Goal: Find specific page/section: Find specific page/section

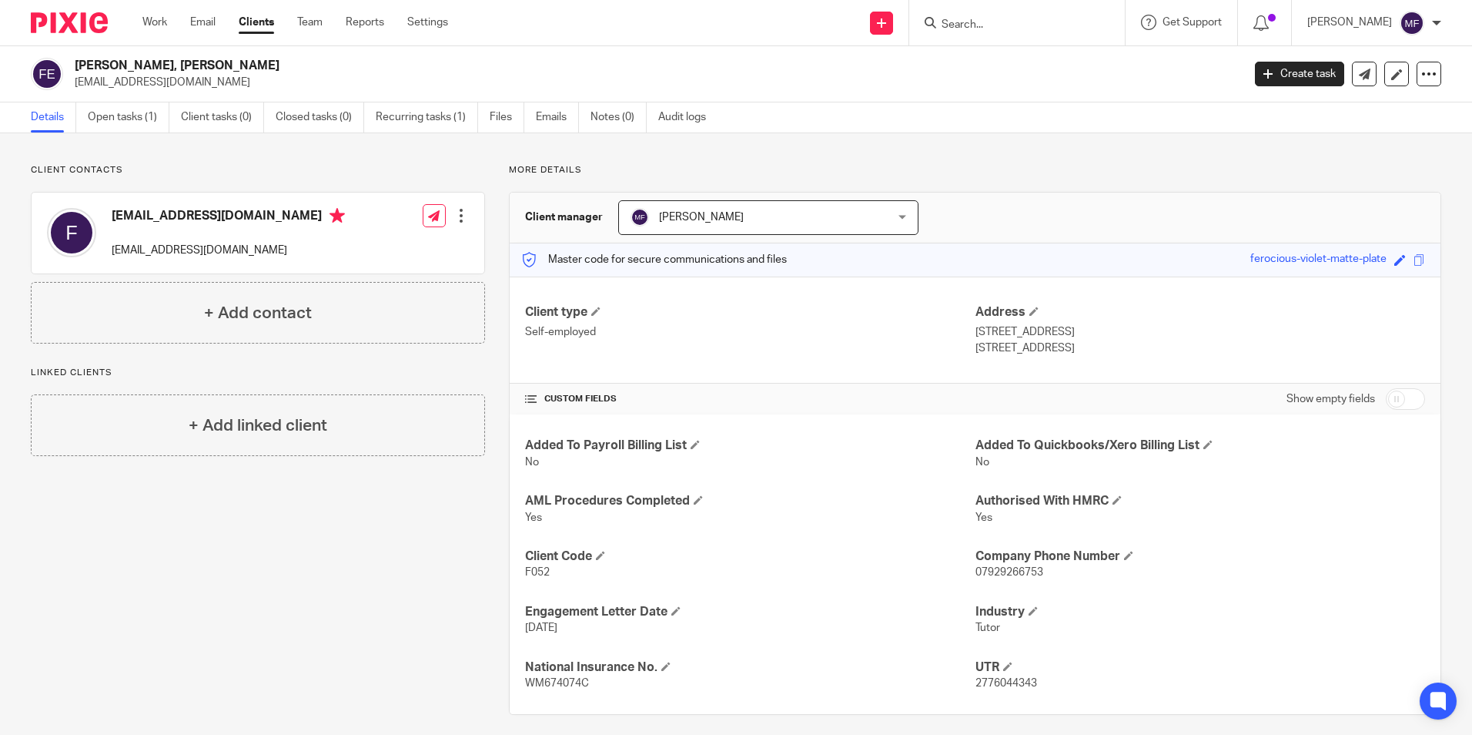
click at [989, 17] on form at bounding box center [1022, 22] width 164 height 19
click at [985, 24] on input "Search" at bounding box center [1009, 25] width 139 height 14
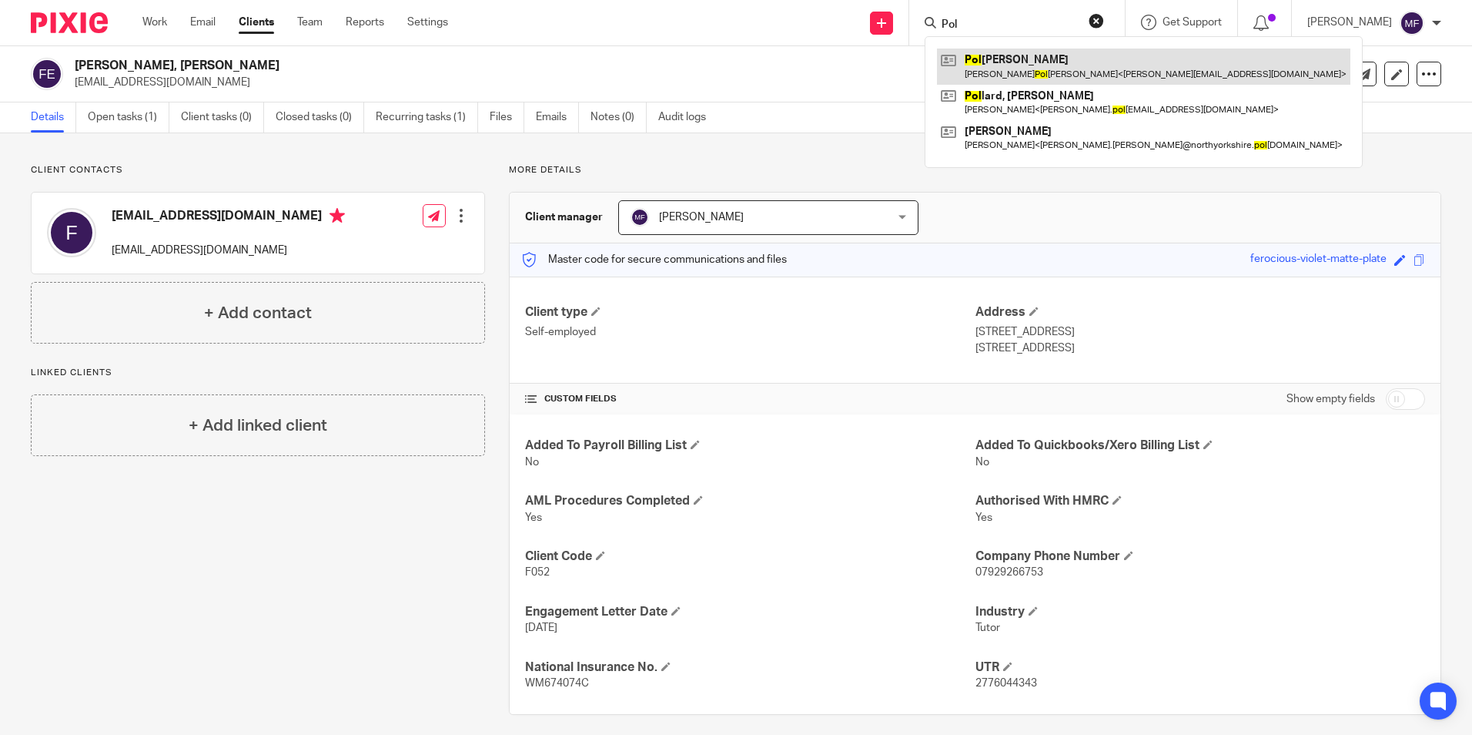
type input "Pol"
click at [1036, 69] on link at bounding box center [1143, 66] width 413 height 35
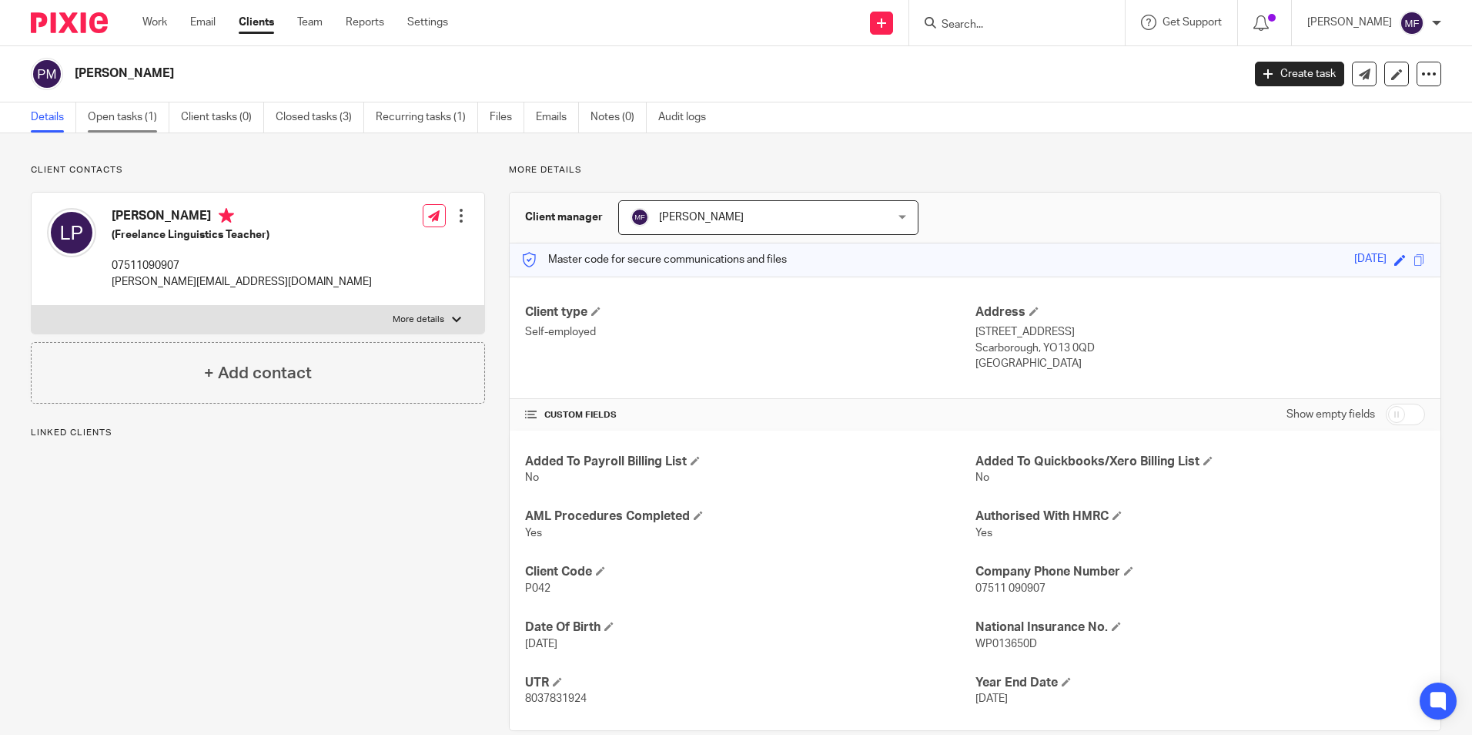
click at [126, 116] on link "Open tasks (1)" at bounding box center [129, 117] width 82 height 30
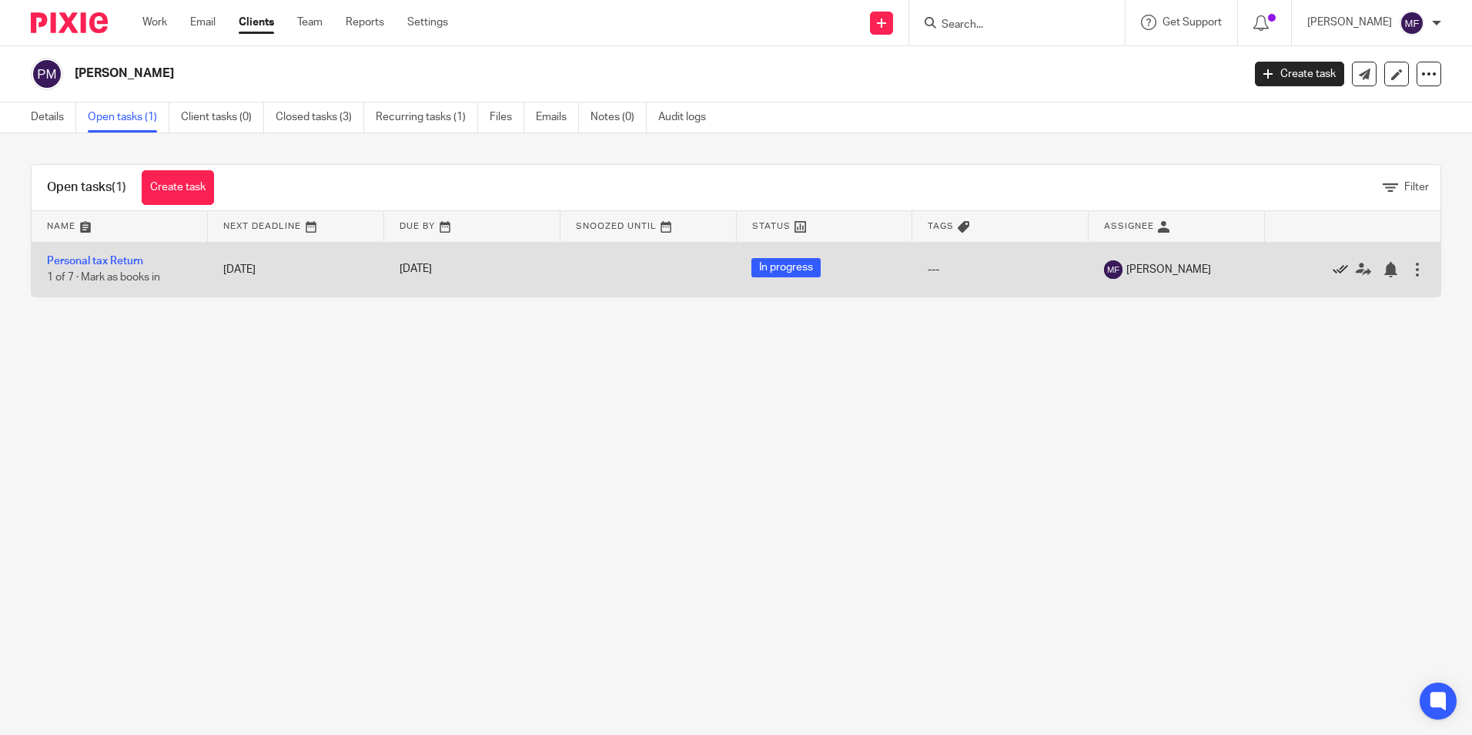
click at [1333, 266] on icon at bounding box center [1340, 269] width 15 height 15
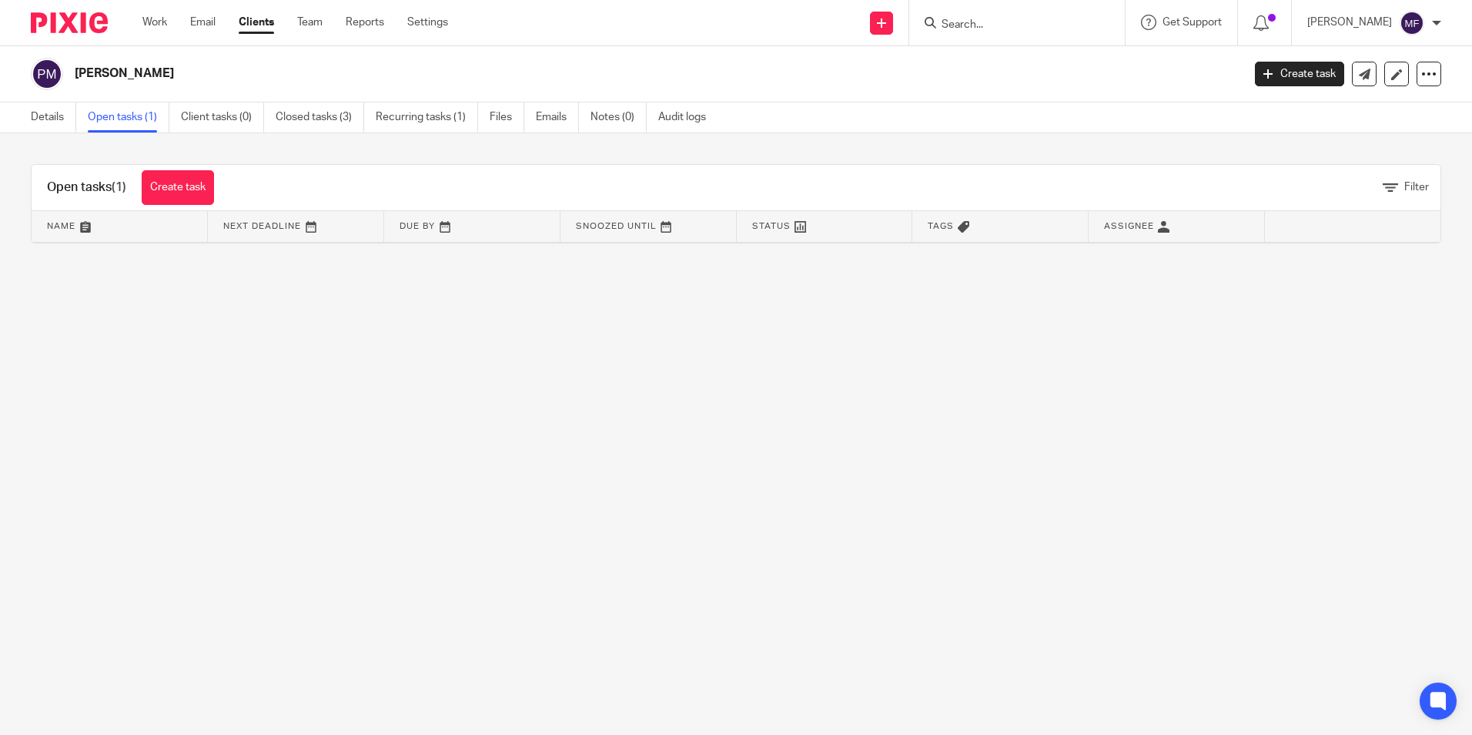
click at [1005, 27] on input "Search" at bounding box center [1009, 25] width 139 height 14
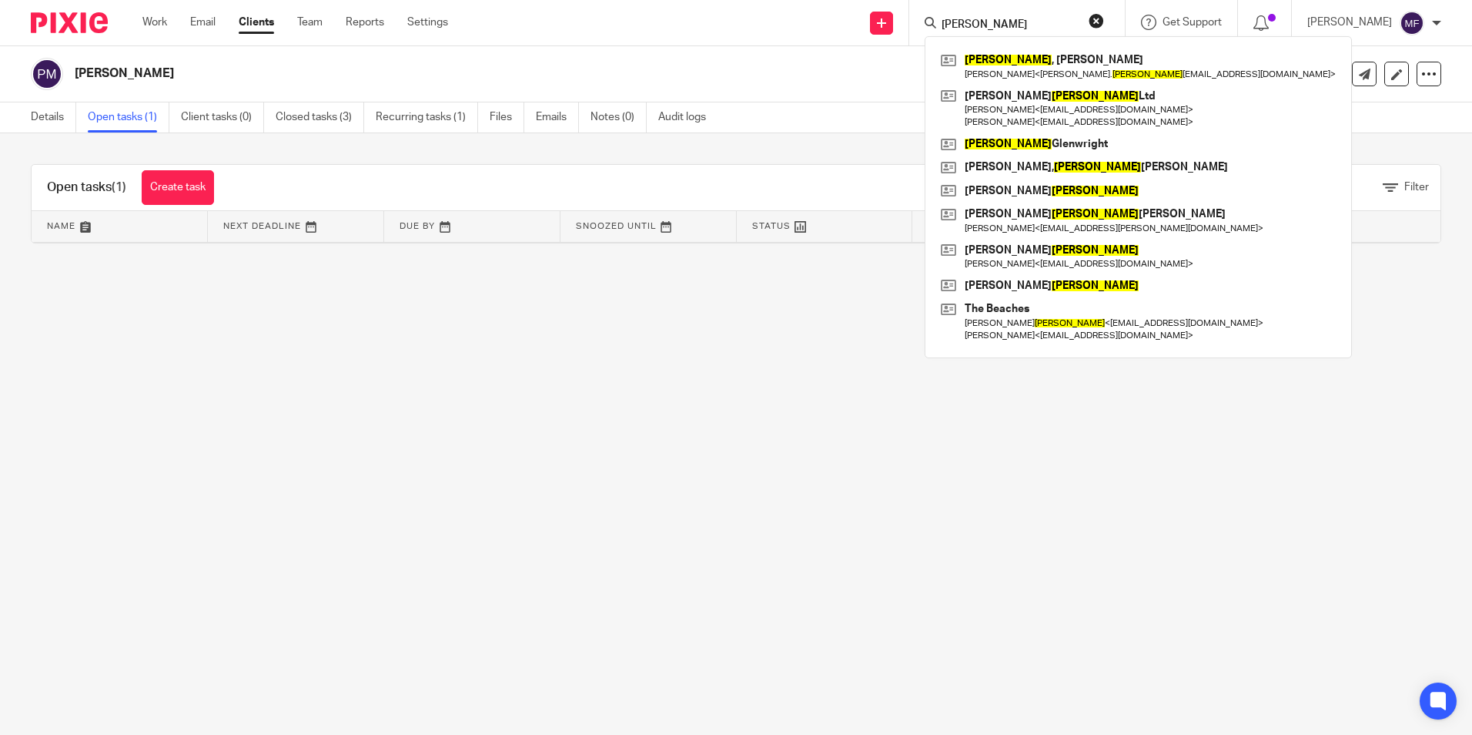
type input "edwards"
click button "submit" at bounding box center [0, 0] width 0 height 0
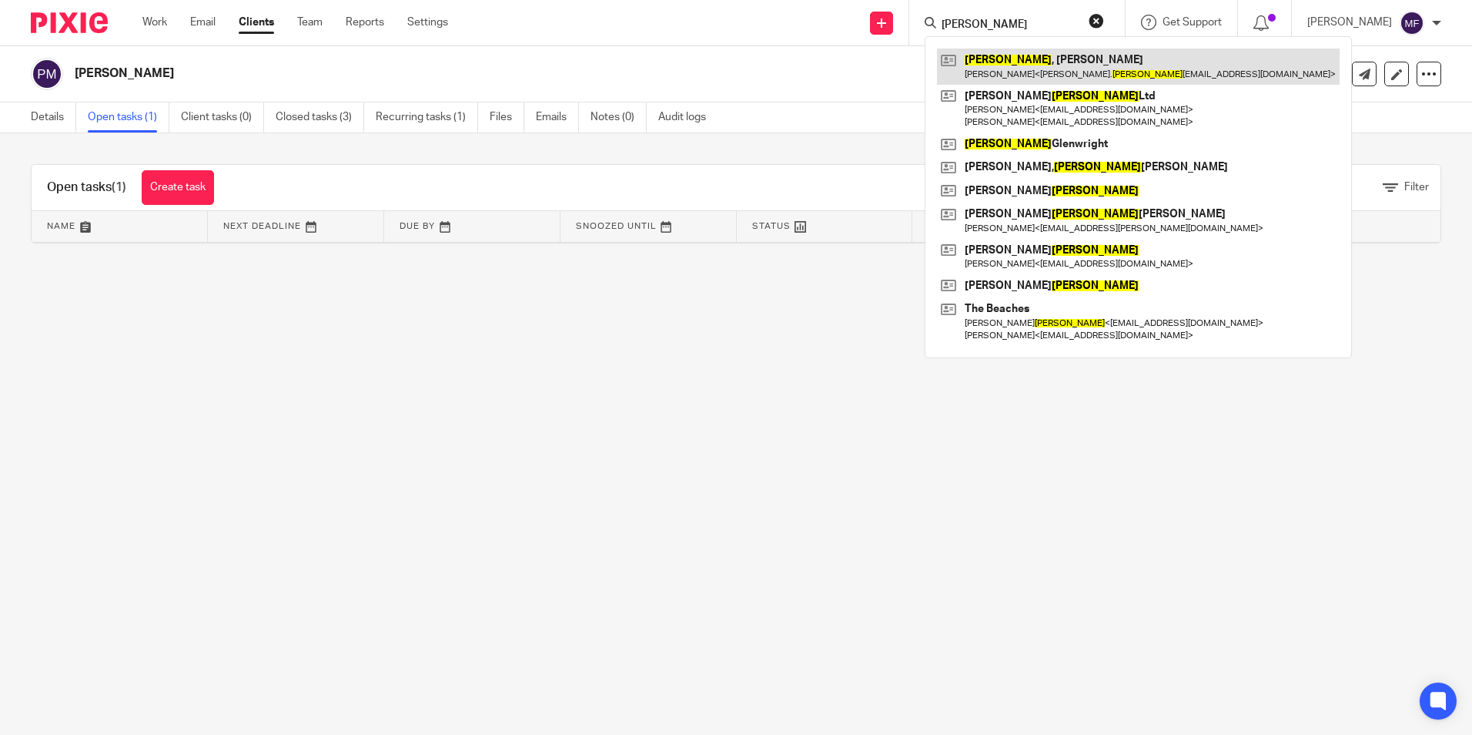
click at [1028, 57] on link at bounding box center [1138, 66] width 403 height 35
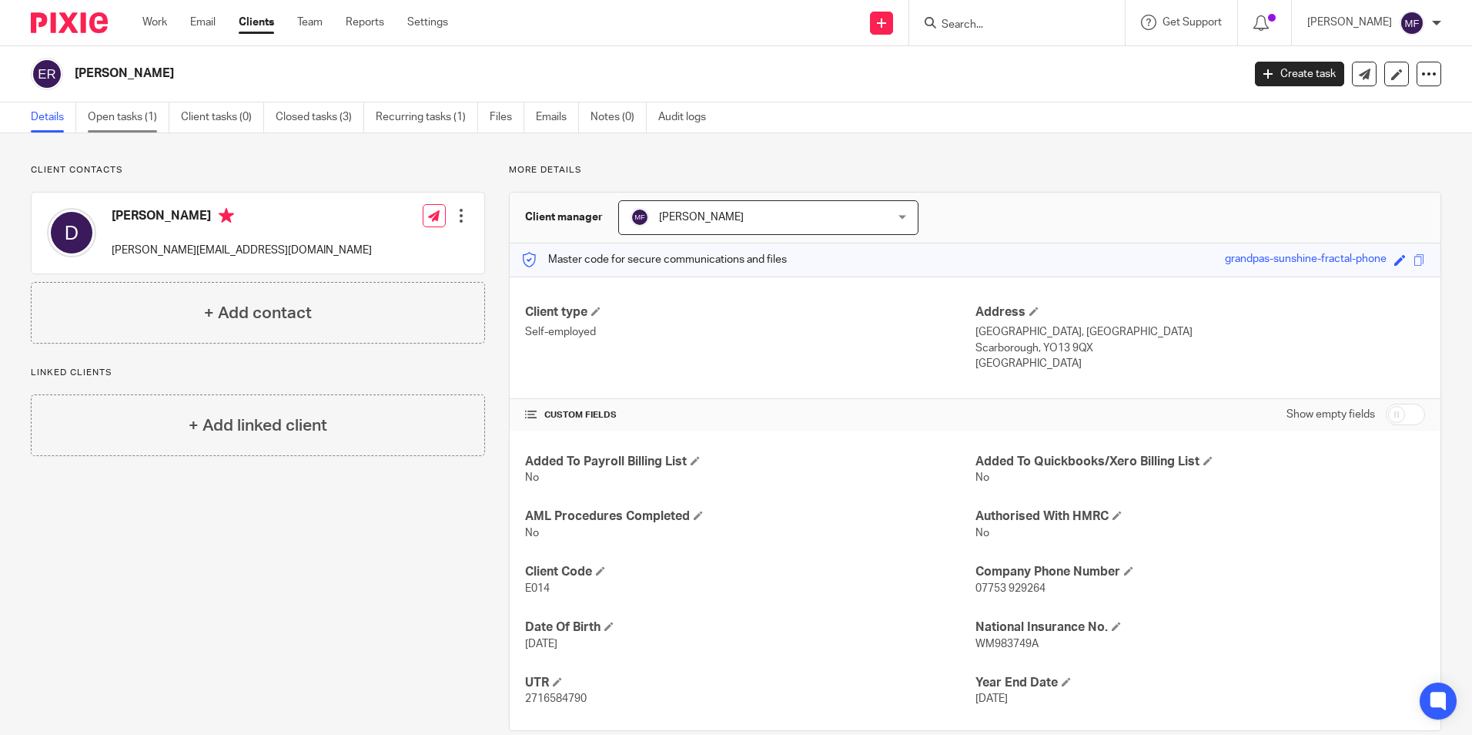
click at [124, 115] on link "Open tasks (1)" at bounding box center [129, 117] width 82 height 30
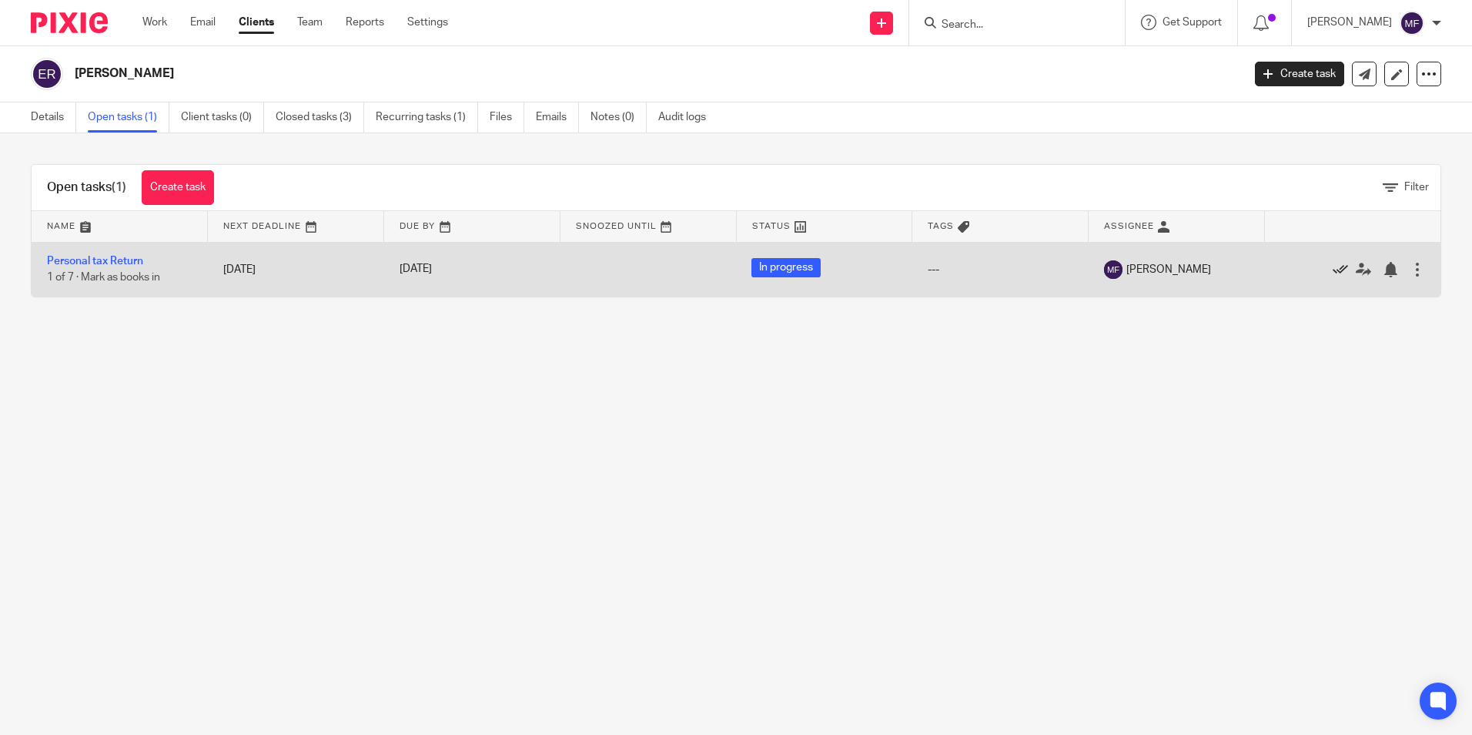
click at [1333, 271] on icon at bounding box center [1340, 269] width 15 height 15
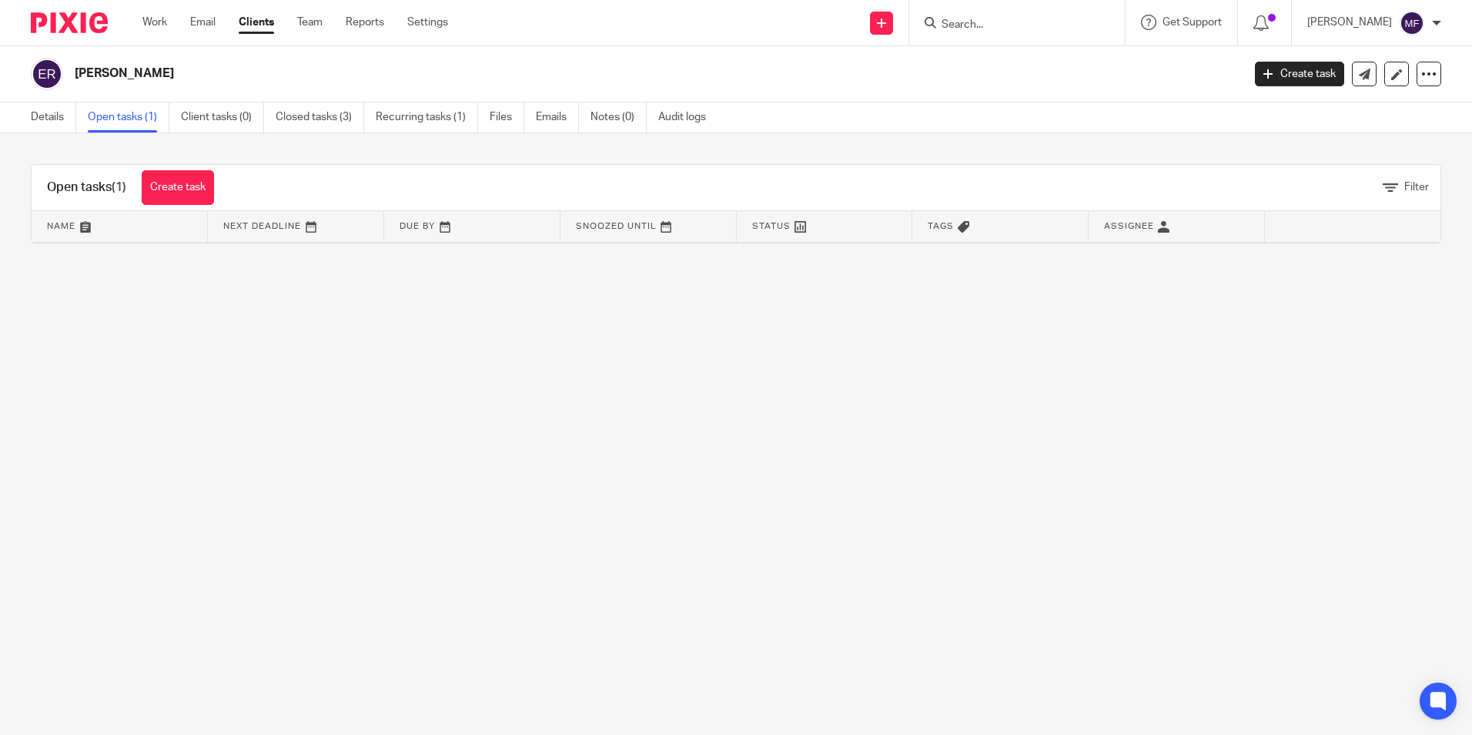
click at [978, 23] on input "Search" at bounding box center [1009, 25] width 139 height 14
type input "farmer"
click button "submit" at bounding box center [0, 0] width 0 height 0
click at [1096, 78] on link at bounding box center [1082, 66] width 290 height 35
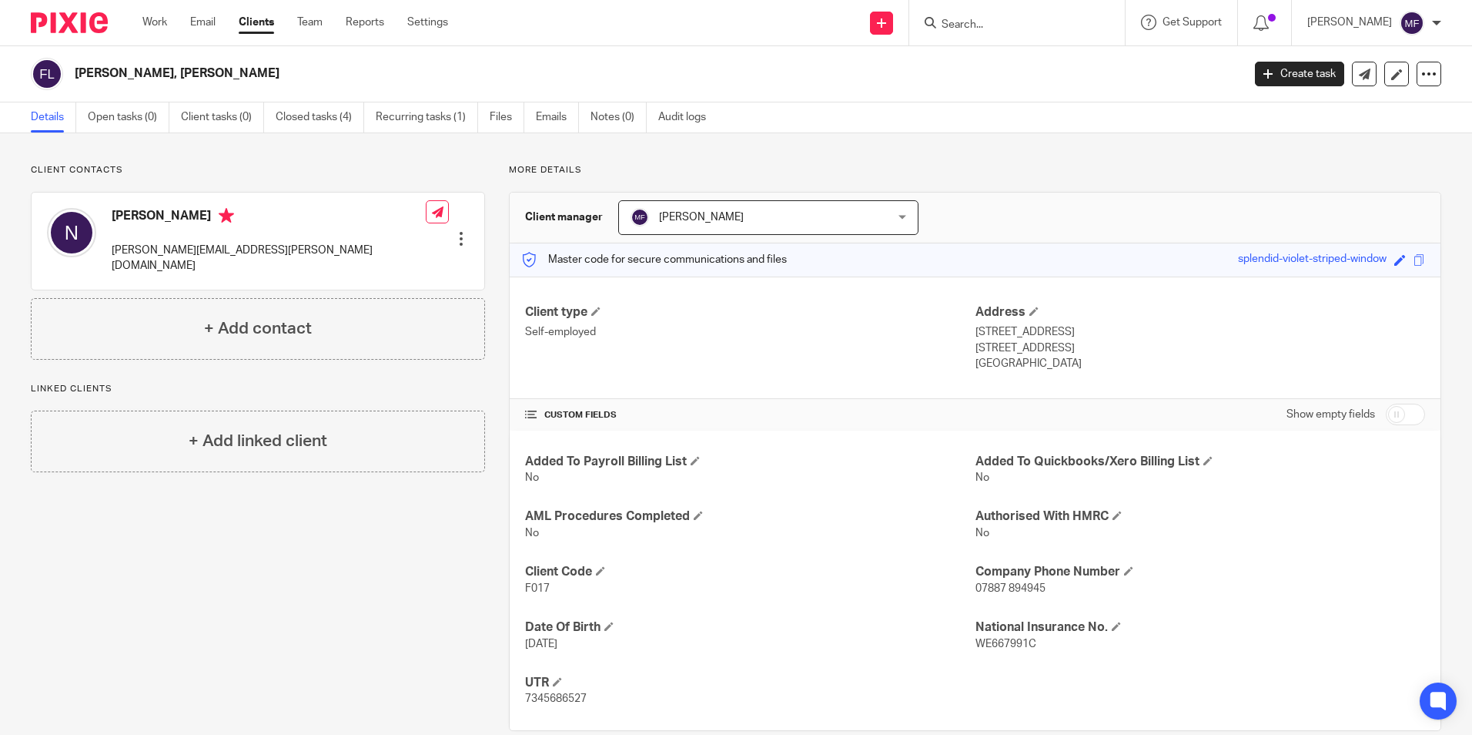
click at [1003, 25] on input "Search" at bounding box center [1009, 25] width 139 height 14
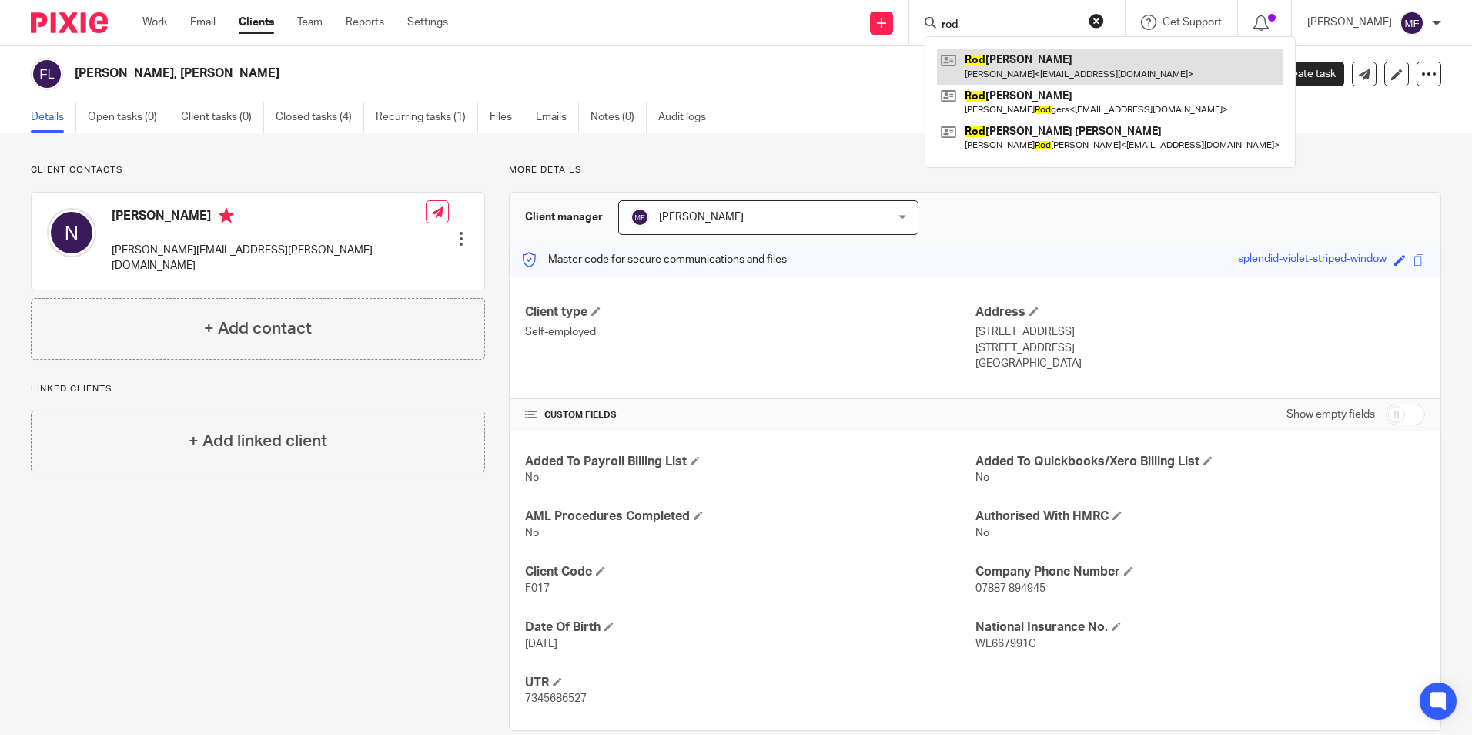
type input "rod"
click at [1023, 65] on link at bounding box center [1110, 66] width 347 height 35
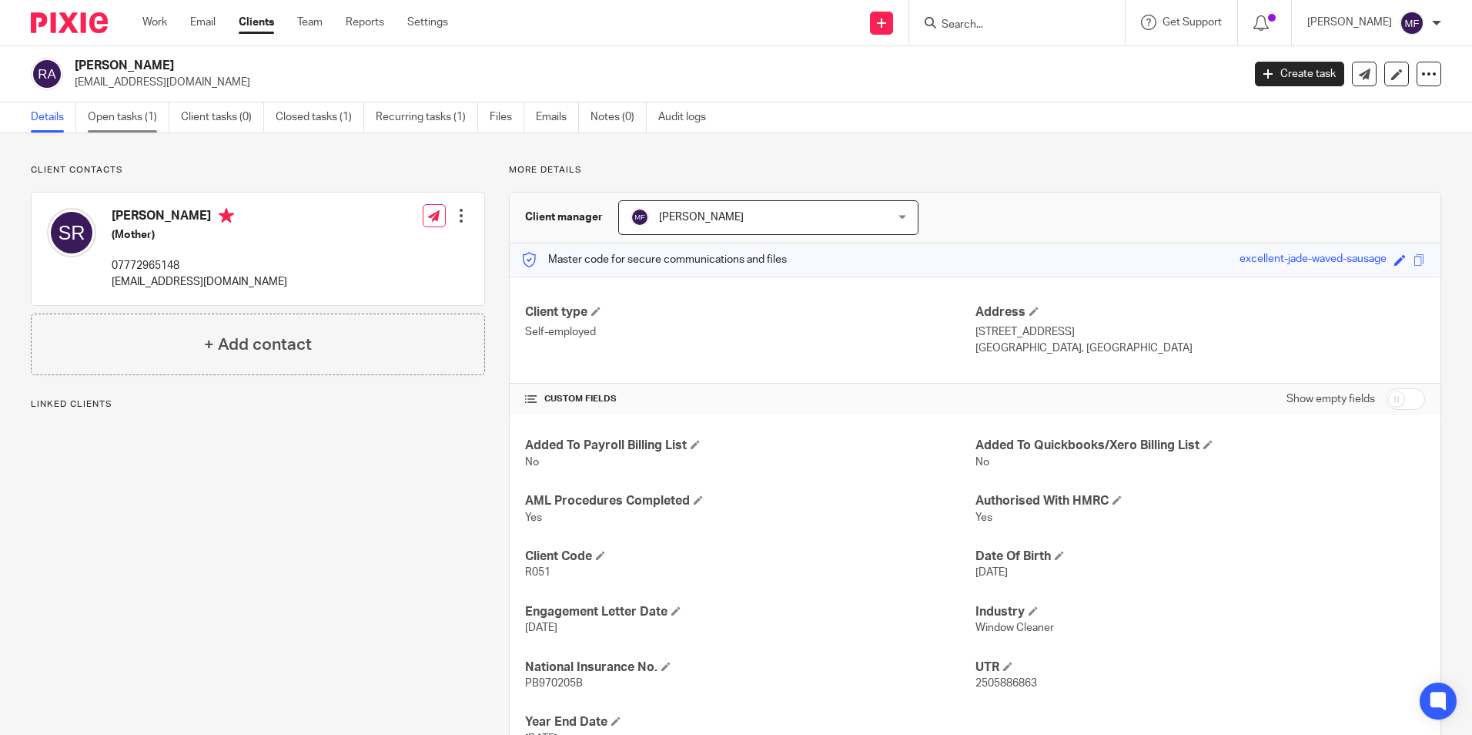
click at [147, 115] on link "Open tasks (1)" at bounding box center [129, 117] width 82 height 30
click at [130, 116] on link "Open tasks (1)" at bounding box center [129, 117] width 82 height 30
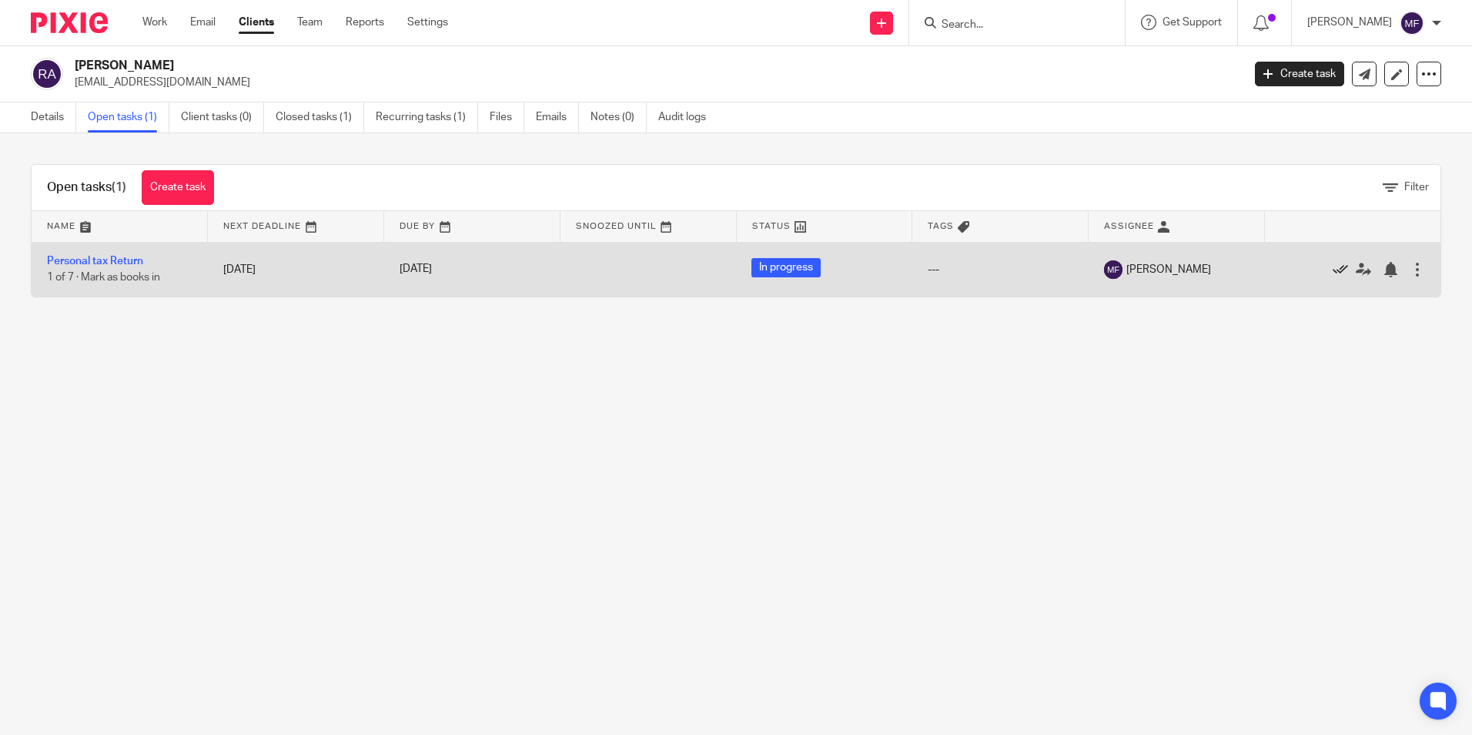
click at [1333, 270] on icon at bounding box center [1340, 269] width 15 height 15
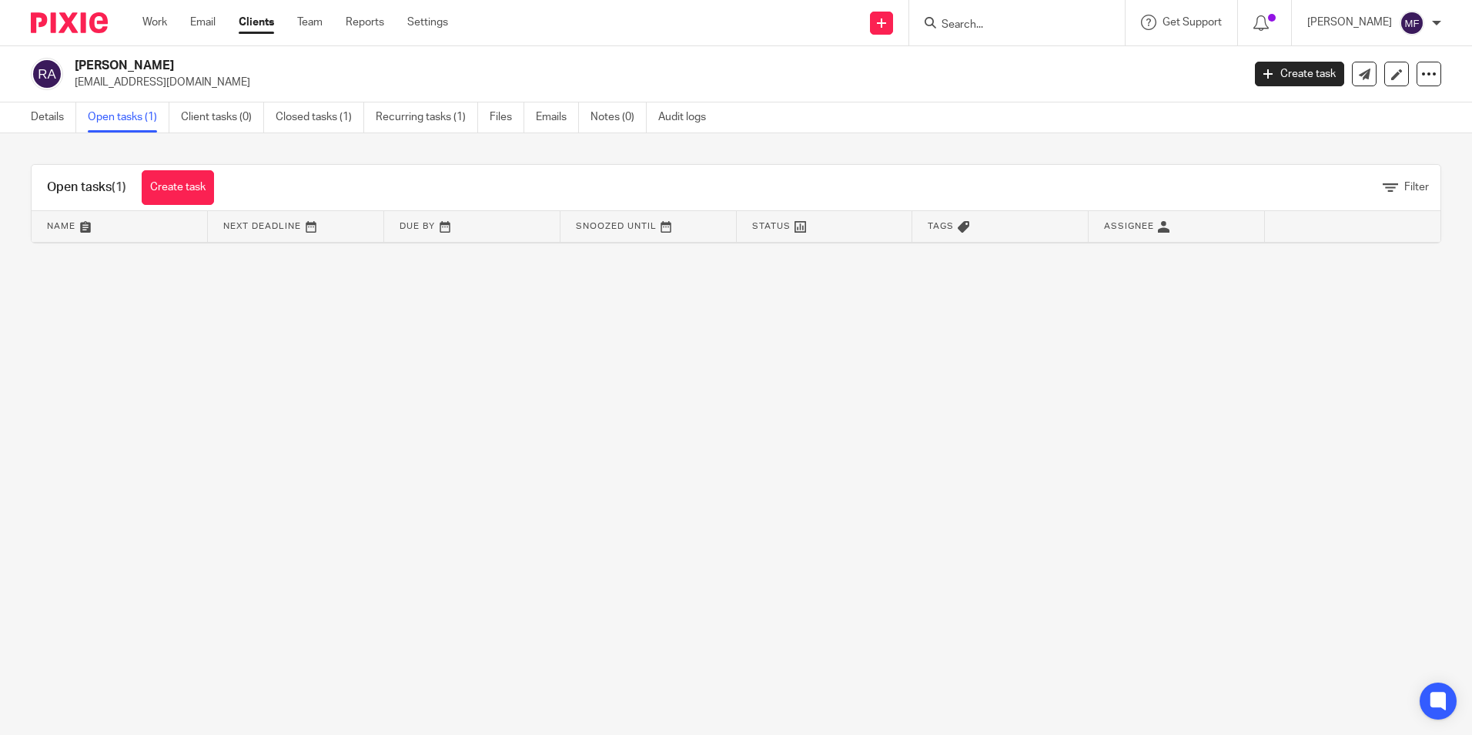
click at [1063, 25] on input "Search" at bounding box center [1009, 25] width 139 height 14
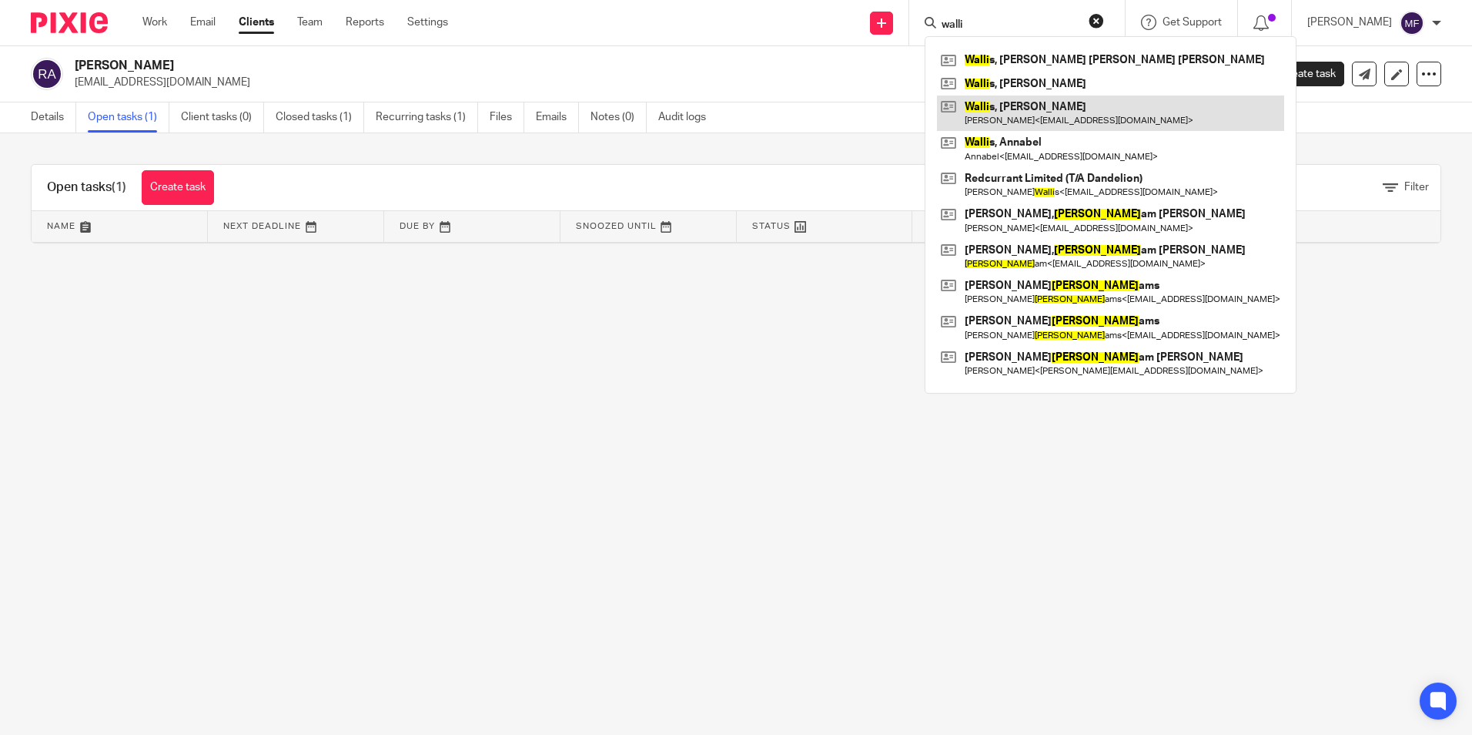
type input "walli"
click at [1030, 109] on link at bounding box center [1110, 112] width 347 height 35
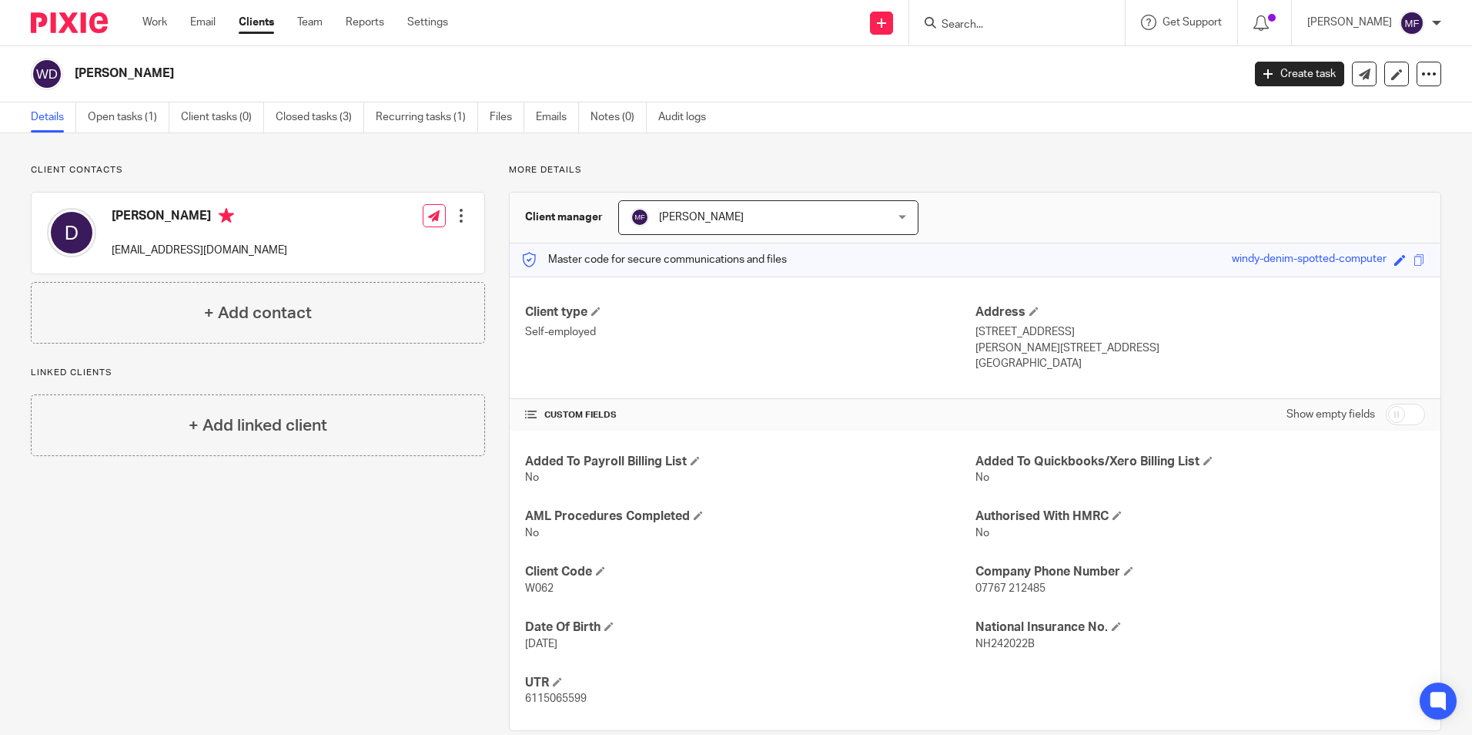
click at [1002, 29] on input "Search" at bounding box center [1009, 25] width 139 height 14
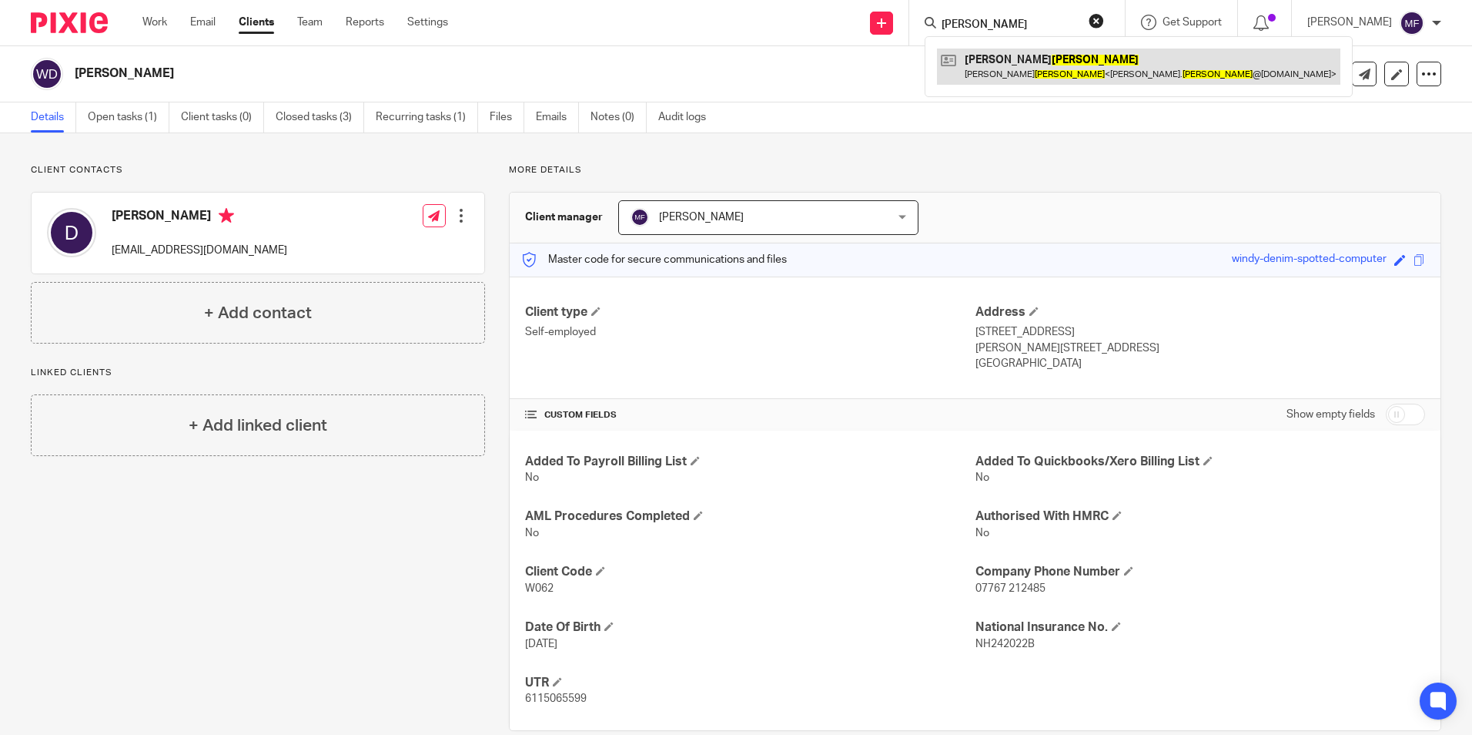
type input "Kemp"
click at [1063, 74] on link at bounding box center [1138, 66] width 403 height 35
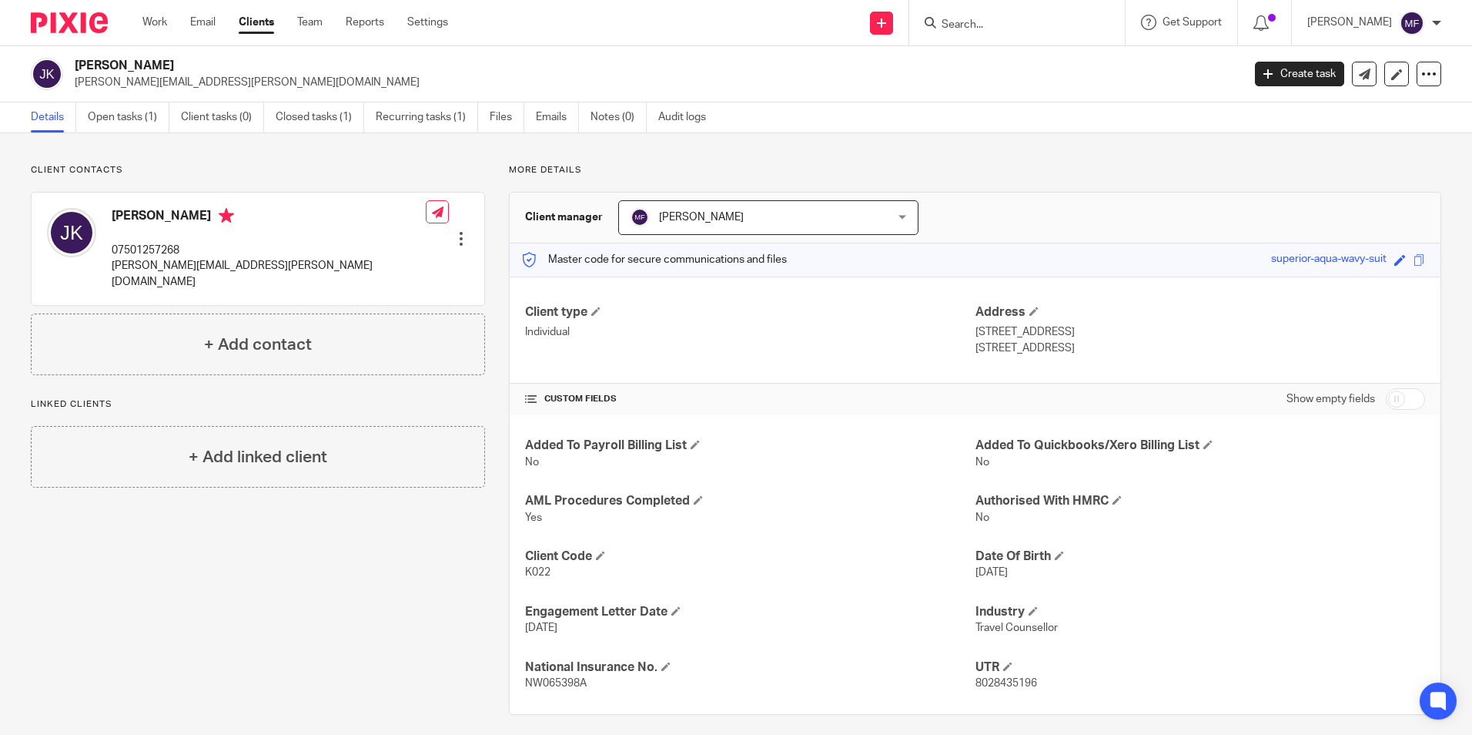
click at [993, 20] on input "Search" at bounding box center [1009, 25] width 139 height 14
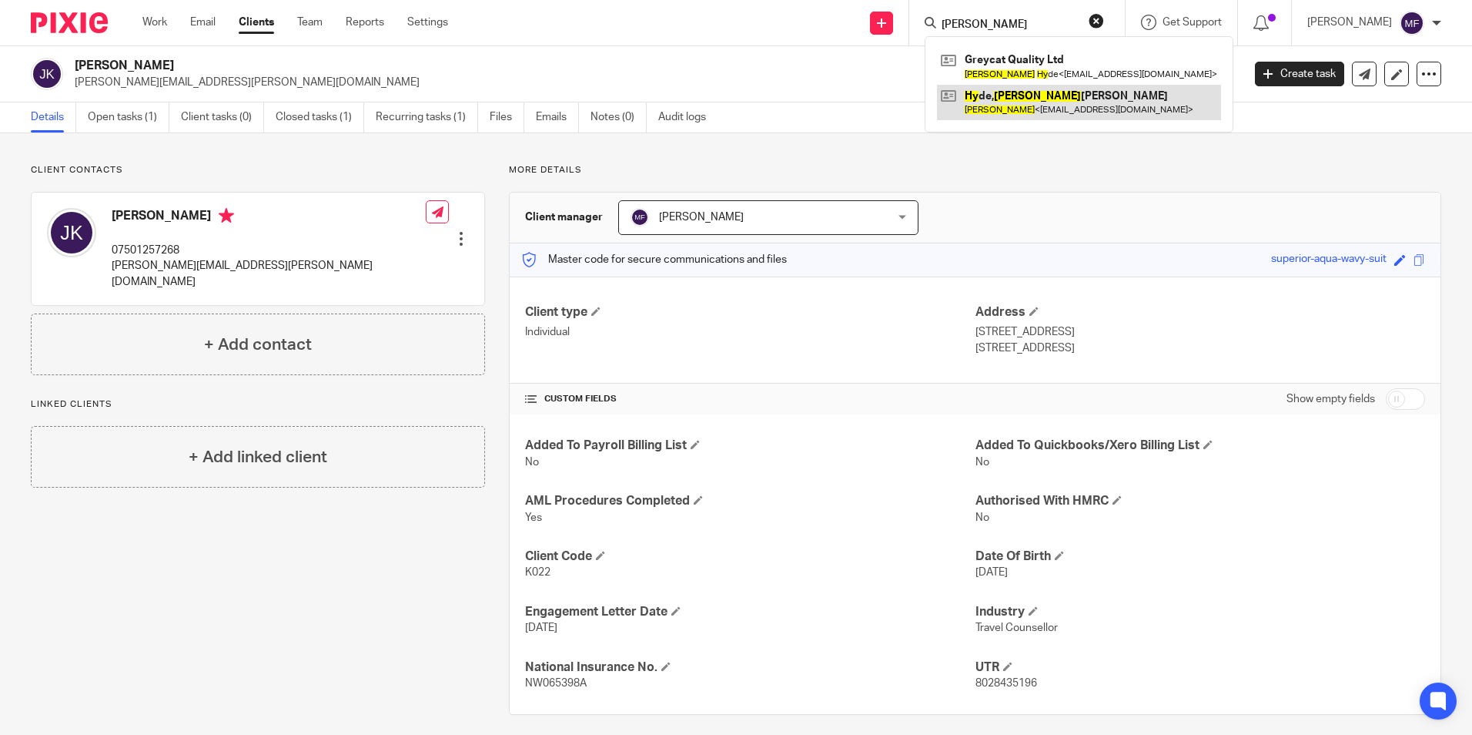
type input "Roger hy"
click at [1031, 105] on link at bounding box center [1079, 102] width 284 height 35
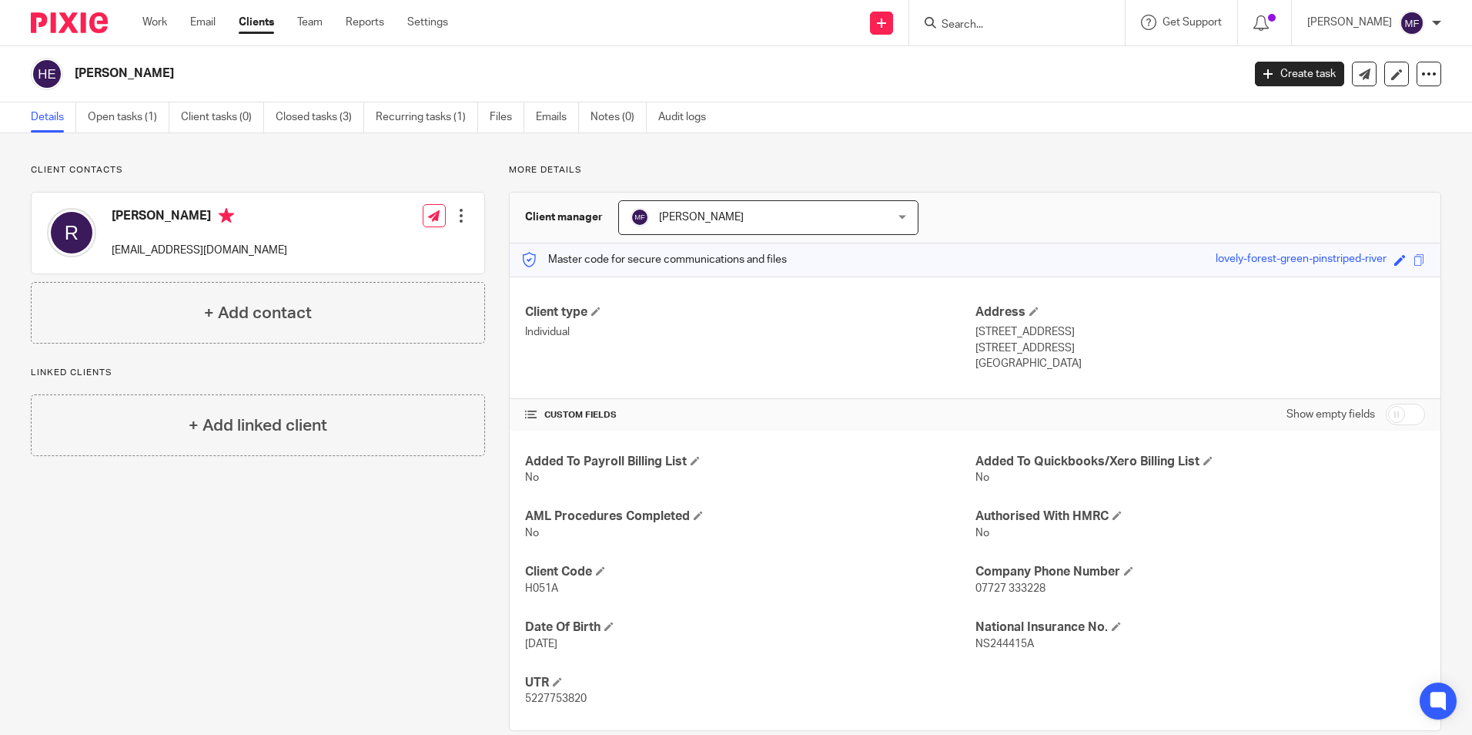
click at [1010, 28] on input "Search" at bounding box center [1009, 25] width 139 height 14
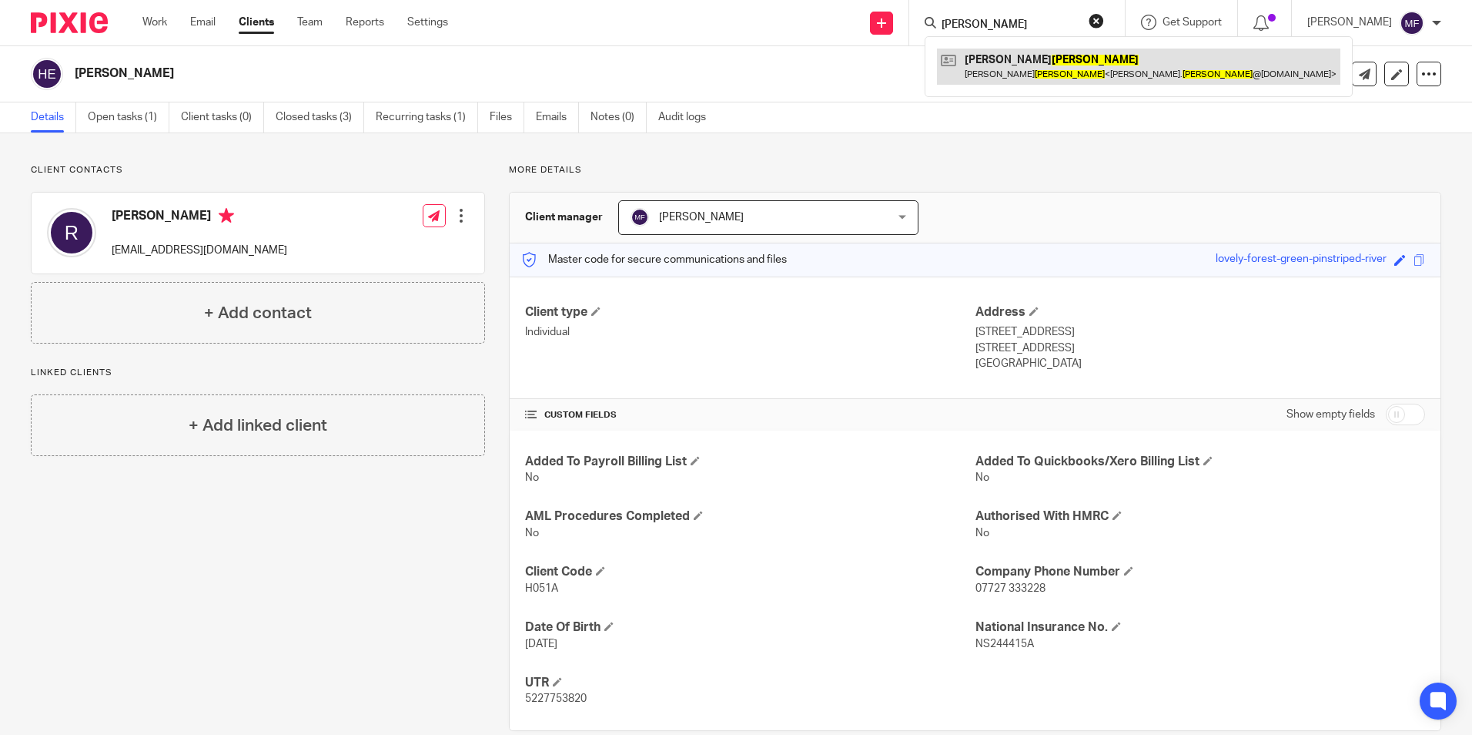
type input "[PERSON_NAME]"
click at [1149, 62] on link at bounding box center [1138, 66] width 403 height 35
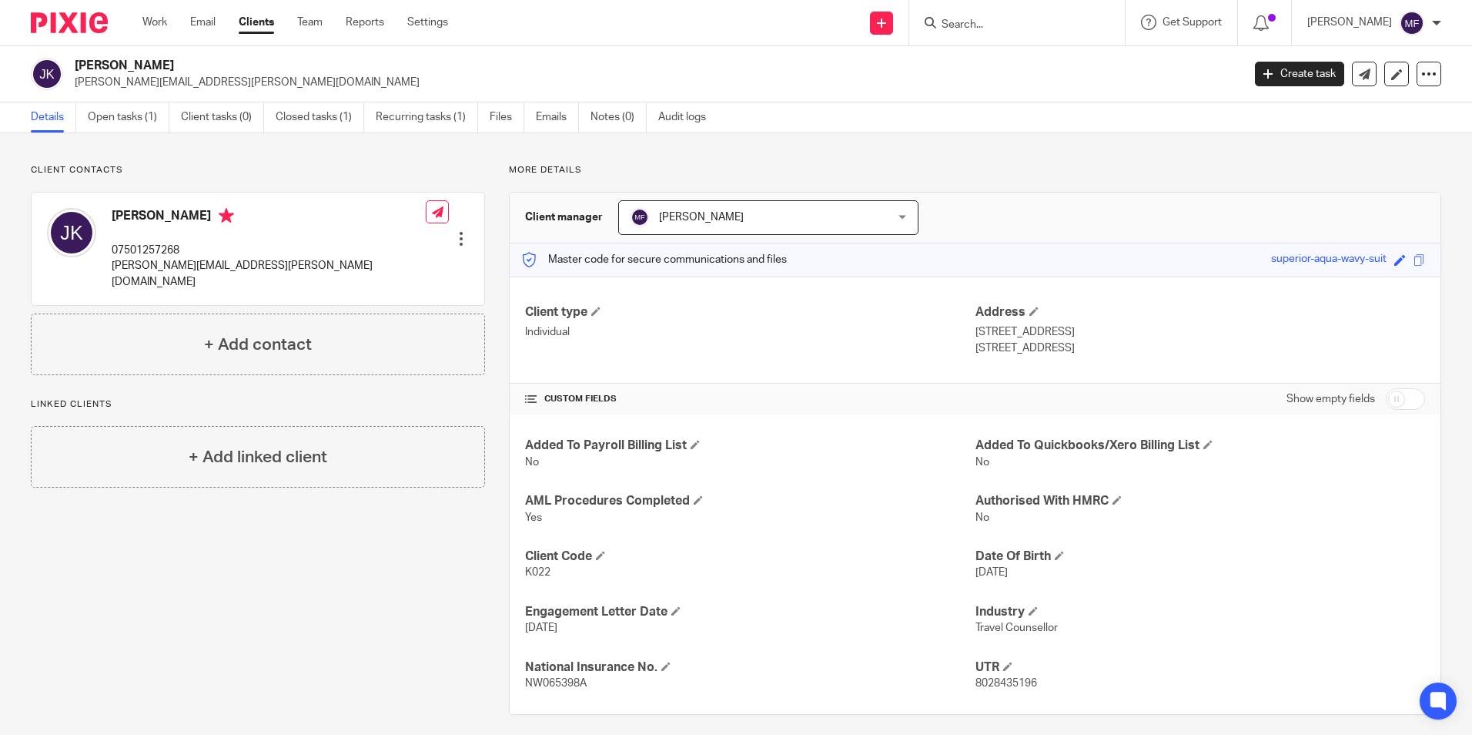
click at [999, 18] on input "Search" at bounding box center [1009, 25] width 139 height 14
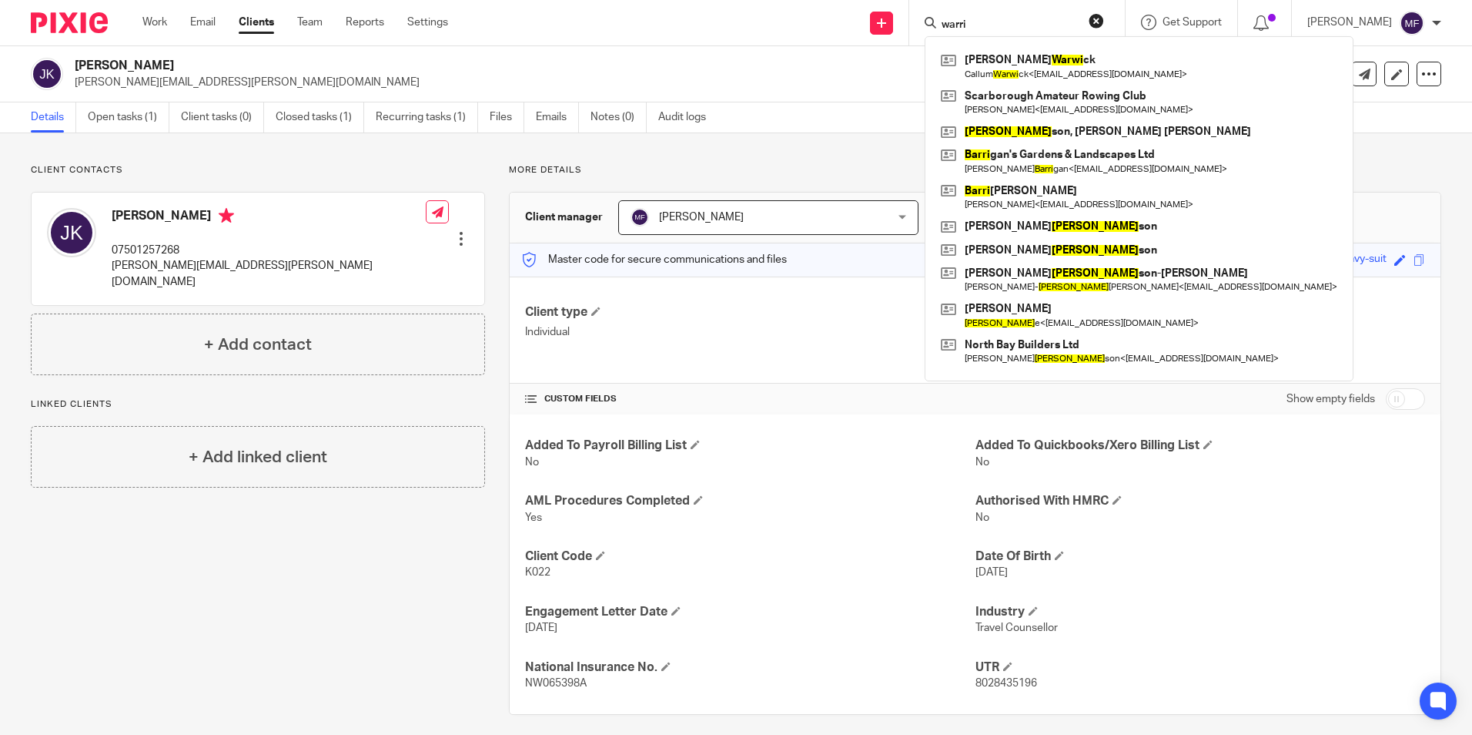
type input "warri"
drag, startPoint x: 1016, startPoint y: 24, endPoint x: 989, endPoint y: 24, distance: 27.0
click at [989, 24] on input "warri" at bounding box center [1009, 25] width 139 height 14
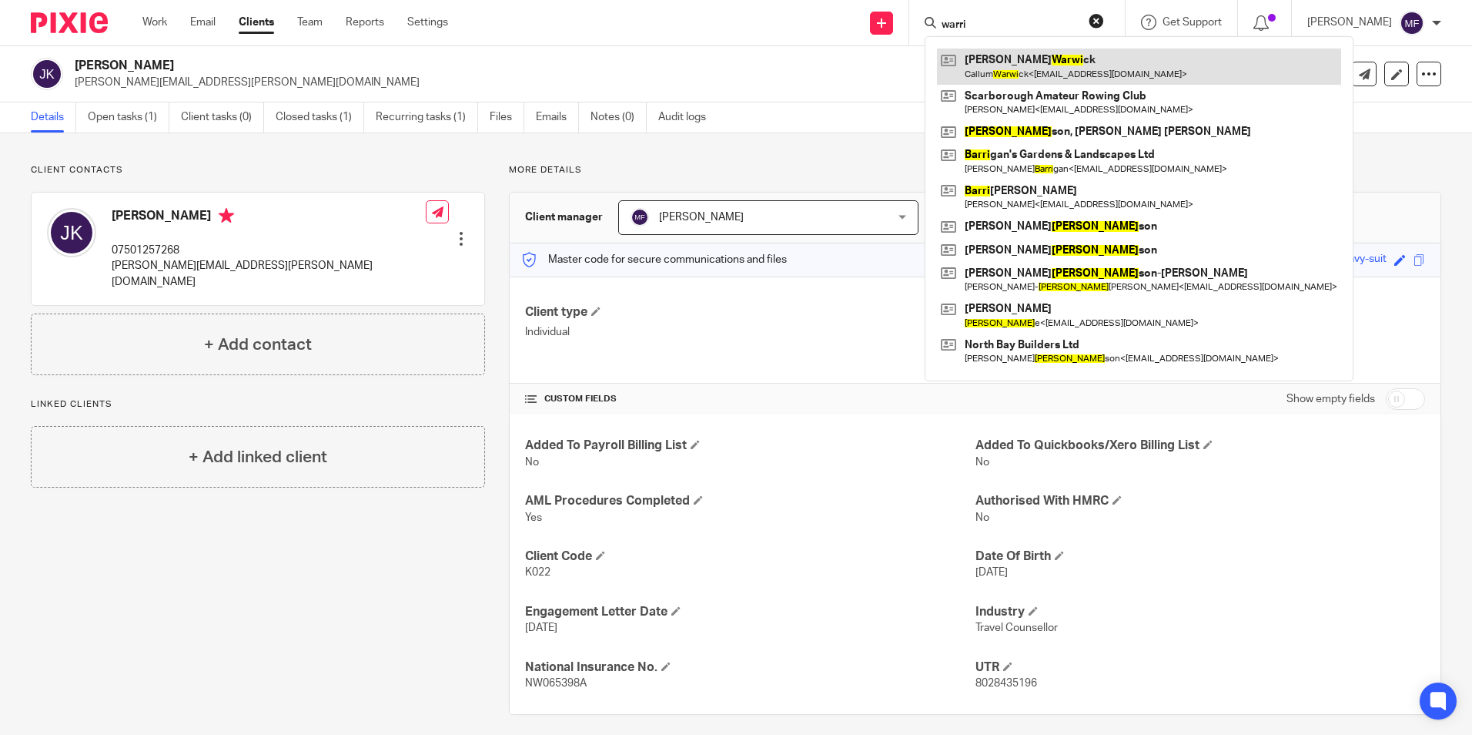
click at [1061, 70] on link at bounding box center [1139, 66] width 404 height 35
